Goal: Task Accomplishment & Management: Use online tool/utility

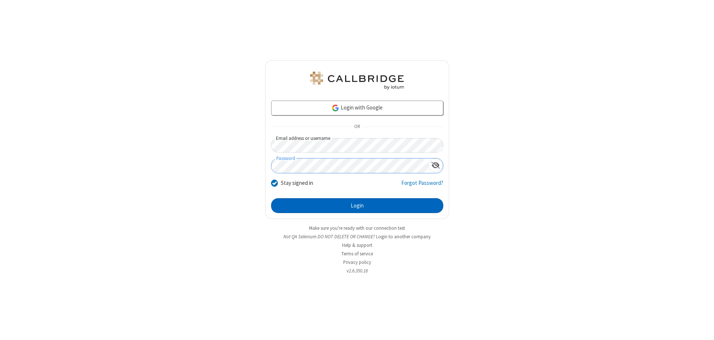
click at [357, 206] on button "Login" at bounding box center [357, 205] width 172 height 15
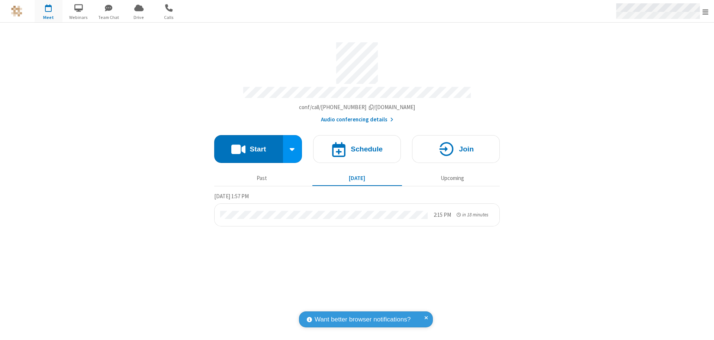
click at [705, 12] on span "Open menu" at bounding box center [705, 11] width 6 height 7
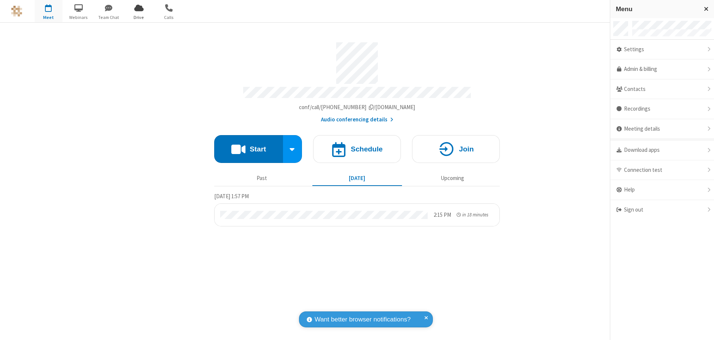
click at [139, 17] on span "Drive" at bounding box center [139, 17] width 28 height 7
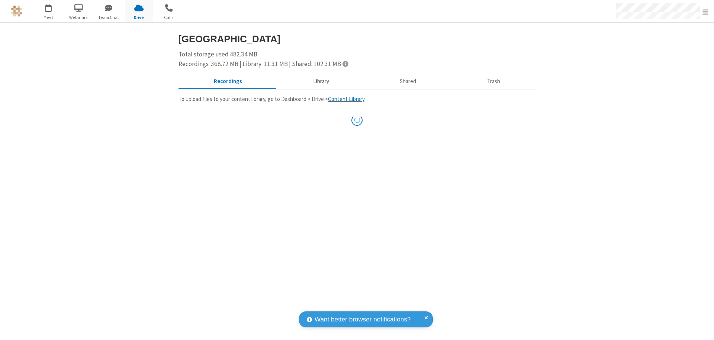
click at [317, 81] on button "Library" at bounding box center [320, 82] width 87 height 14
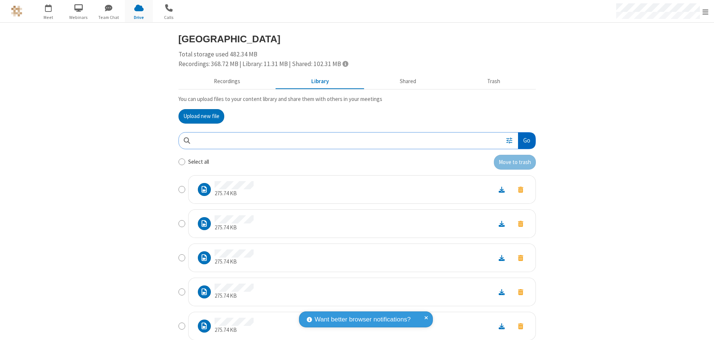
click at [523, 141] on button "Go" at bounding box center [526, 141] width 17 height 17
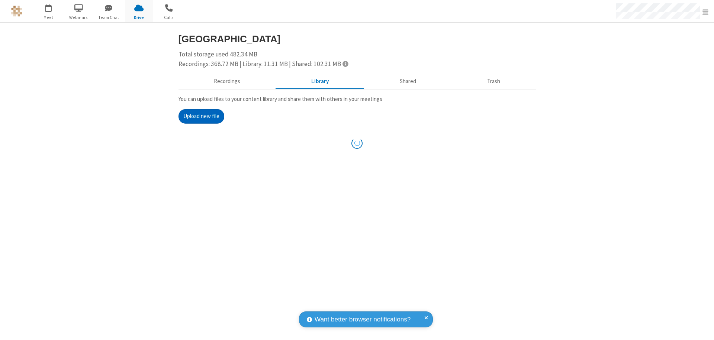
click at [198, 116] on button "Upload new file" at bounding box center [201, 116] width 46 height 15
